Goal: Obtain resource: Obtain resource

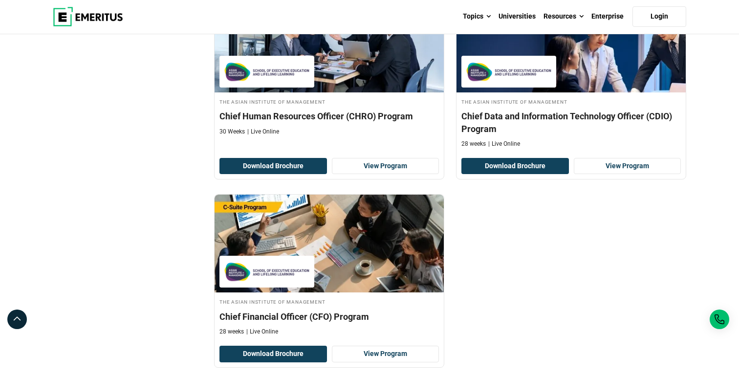
scroll to position [604, 0]
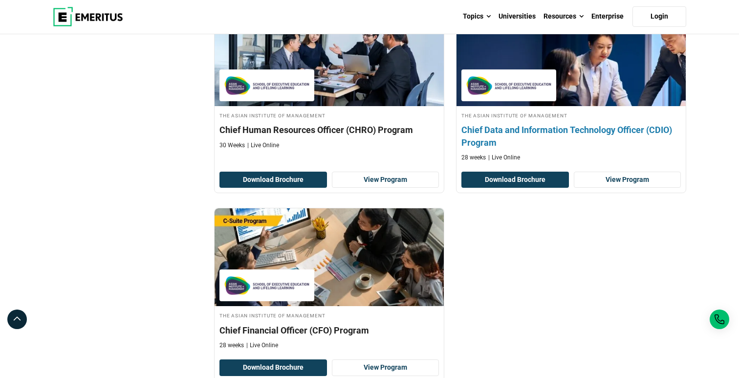
click at [525, 132] on h4 "Chief Data and Information Technology Officer (CDIO) Program" at bounding box center [572, 136] width 220 height 24
click at [596, 178] on link "View Program" at bounding box center [628, 180] width 108 height 17
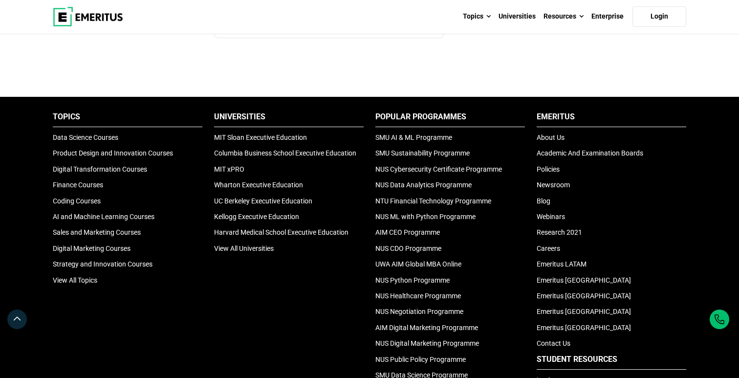
scroll to position [964, 0]
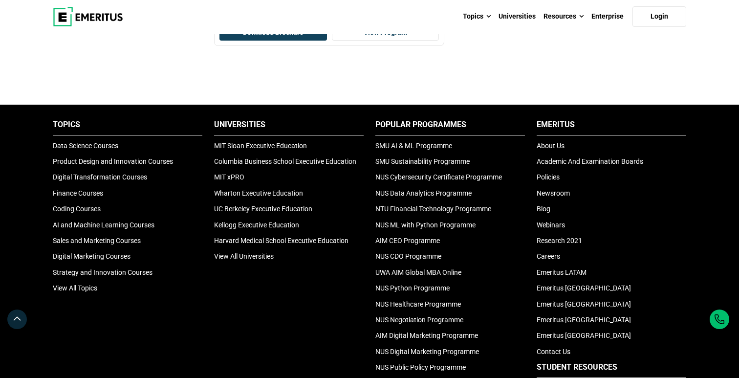
scroll to position [553, 0]
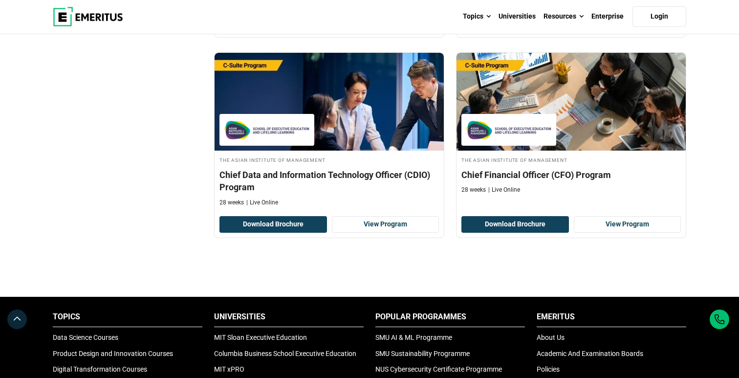
scroll to position [987, 0]
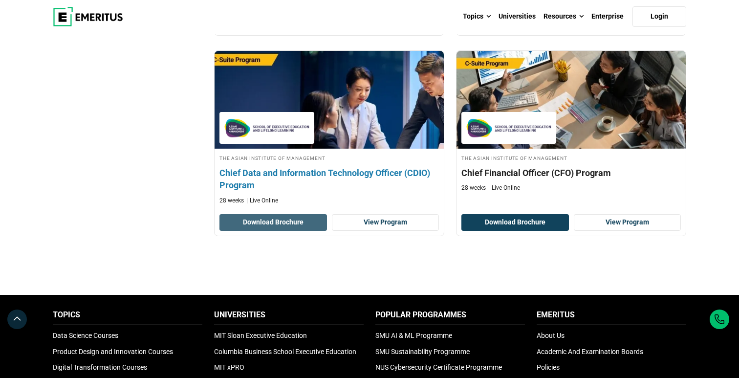
click at [283, 226] on button "Download Brochure" at bounding box center [274, 222] width 108 height 17
